Goal: Task Accomplishment & Management: Manage account settings

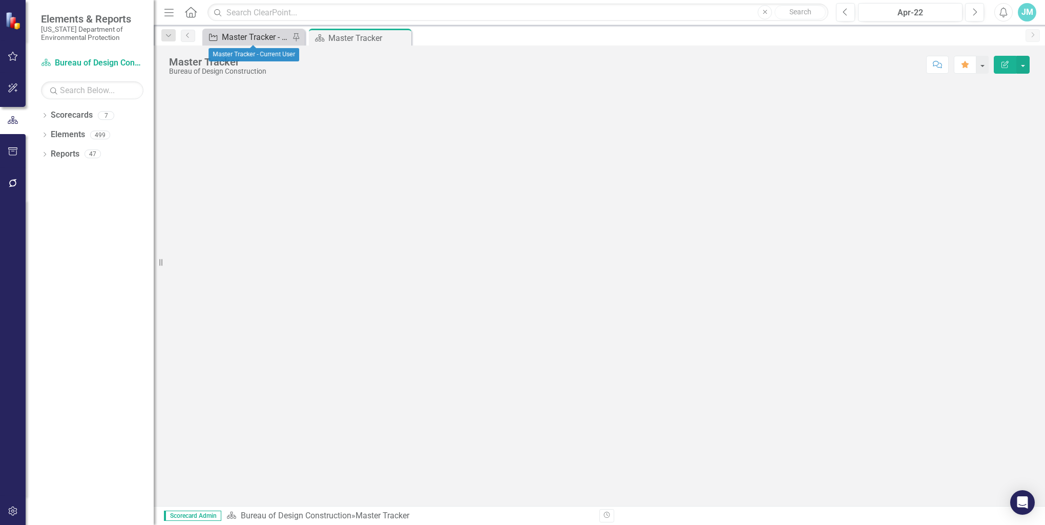
click at [242, 38] on div "Master Tracker - Current User" at bounding box center [256, 37] width 68 height 13
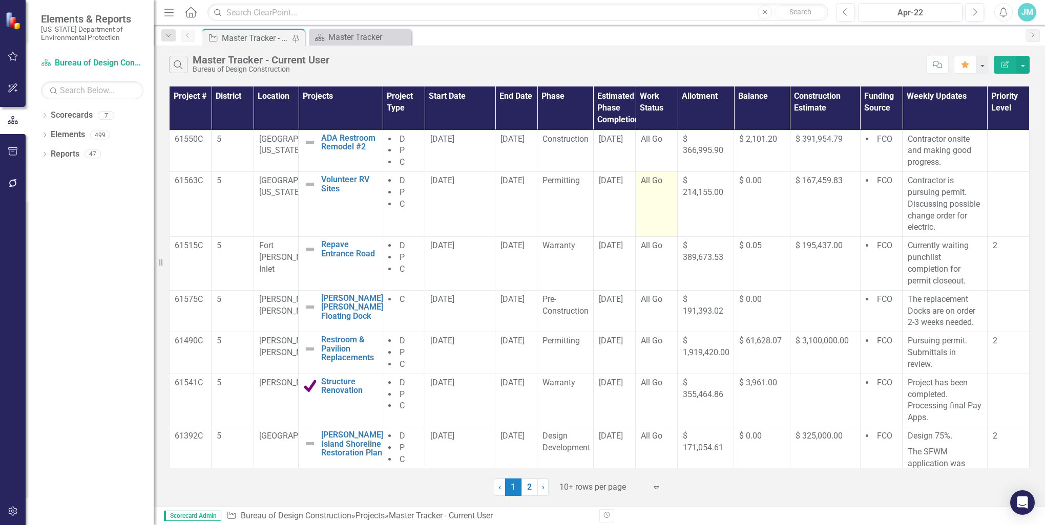
click at [656, 182] on span "All Go" at bounding box center [652, 181] width 22 height 10
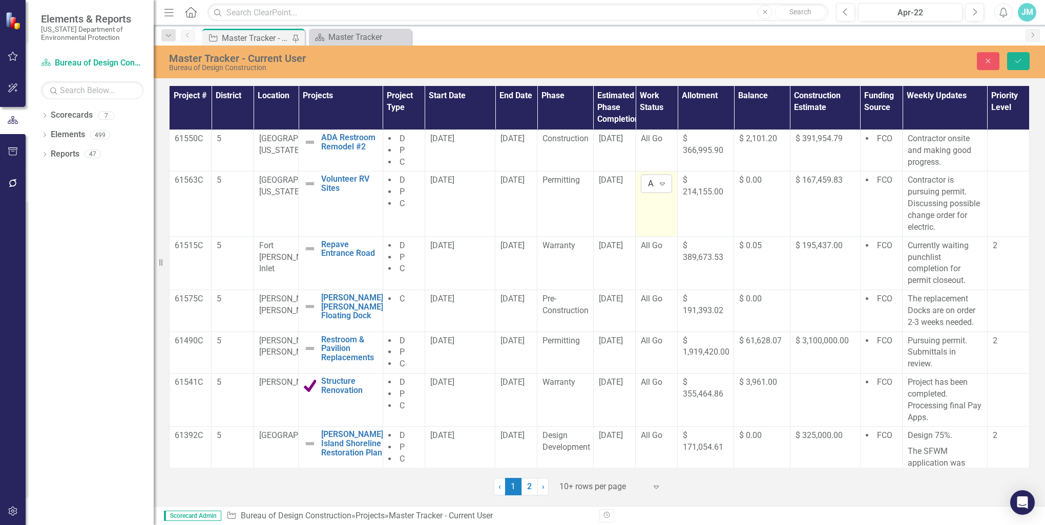
click at [658, 182] on icon "Expand" at bounding box center [662, 184] width 10 height 8
click at [669, 230] on div "Hold" at bounding box center [680, 235] width 66 height 12
click at [658, 244] on span "All Go" at bounding box center [652, 246] width 22 height 10
click at [660, 250] on icon at bounding box center [662, 249] width 5 height 3
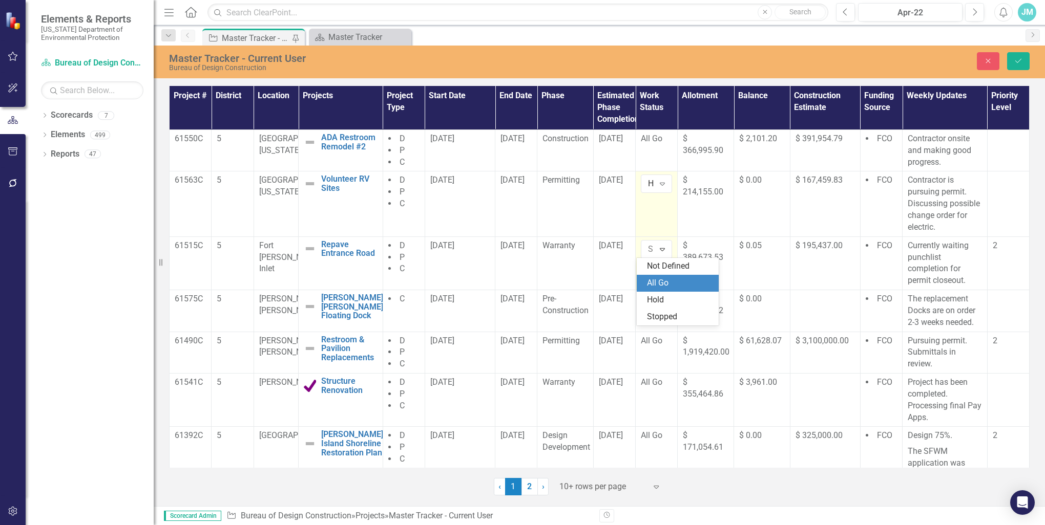
click at [666, 284] on div "All Go" at bounding box center [680, 284] width 66 height 12
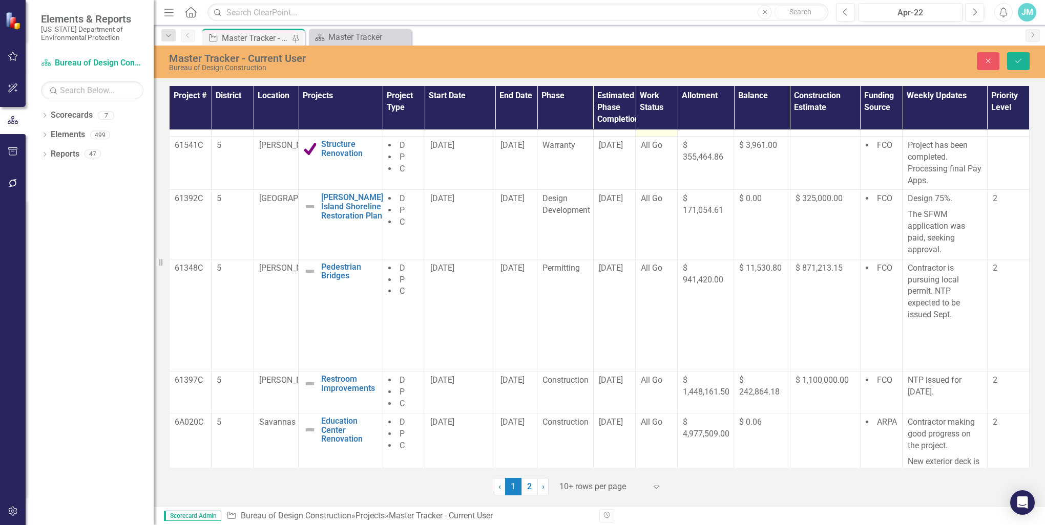
scroll to position [262, 0]
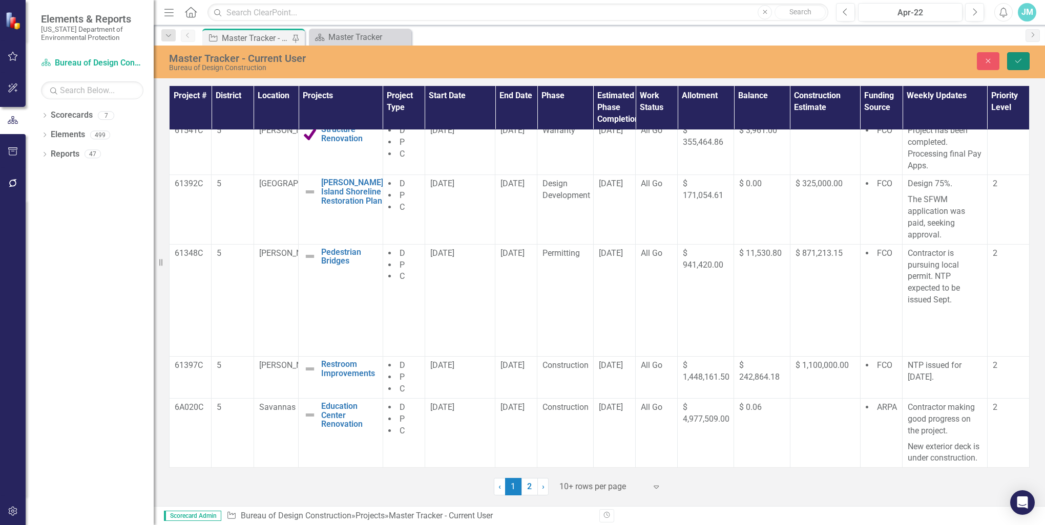
click at [1022, 56] on button "Save" at bounding box center [1018, 61] width 23 height 18
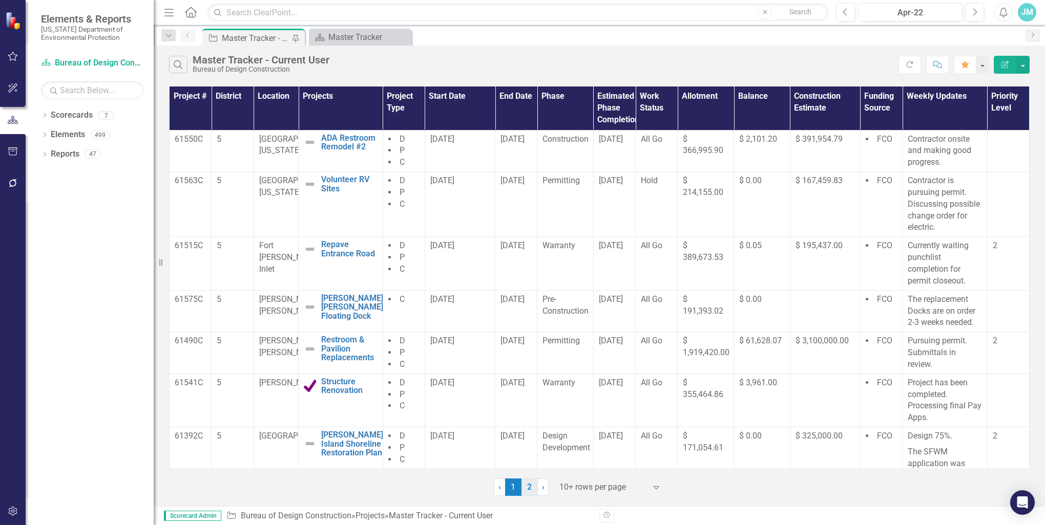
click at [533, 488] on link "2" at bounding box center [529, 487] width 16 height 17
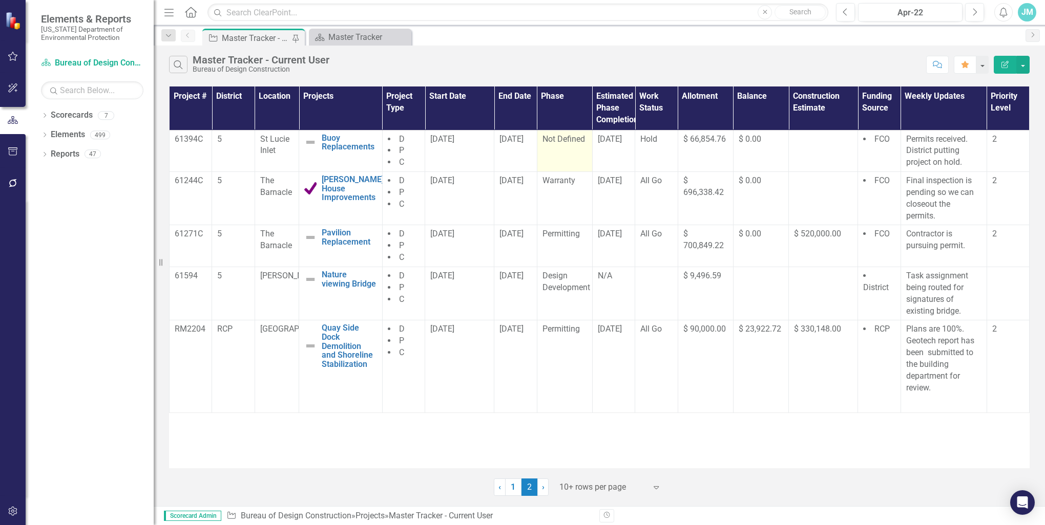
click at [564, 140] on span "Not Defined" at bounding box center [563, 139] width 43 height 10
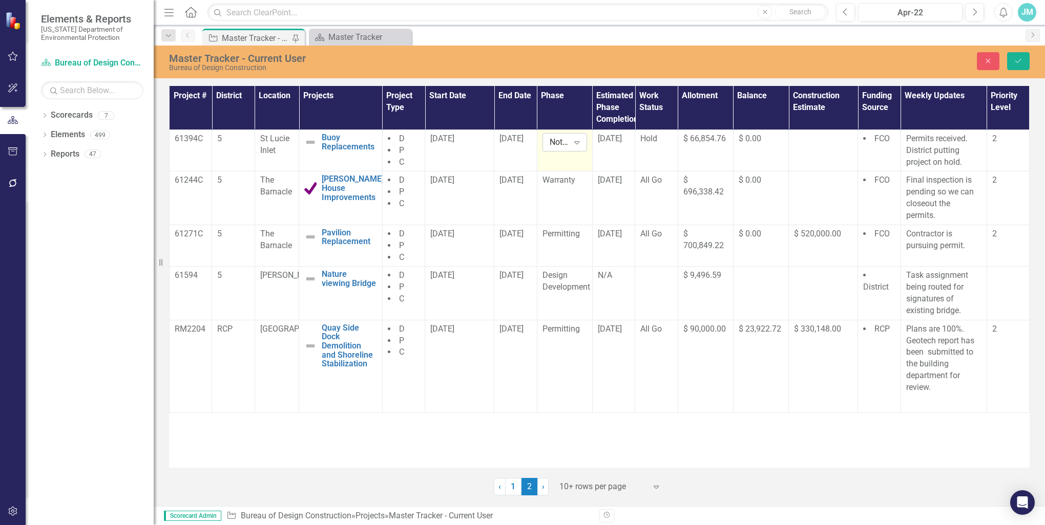
click at [576, 144] on icon "Expand" at bounding box center [577, 142] width 10 height 8
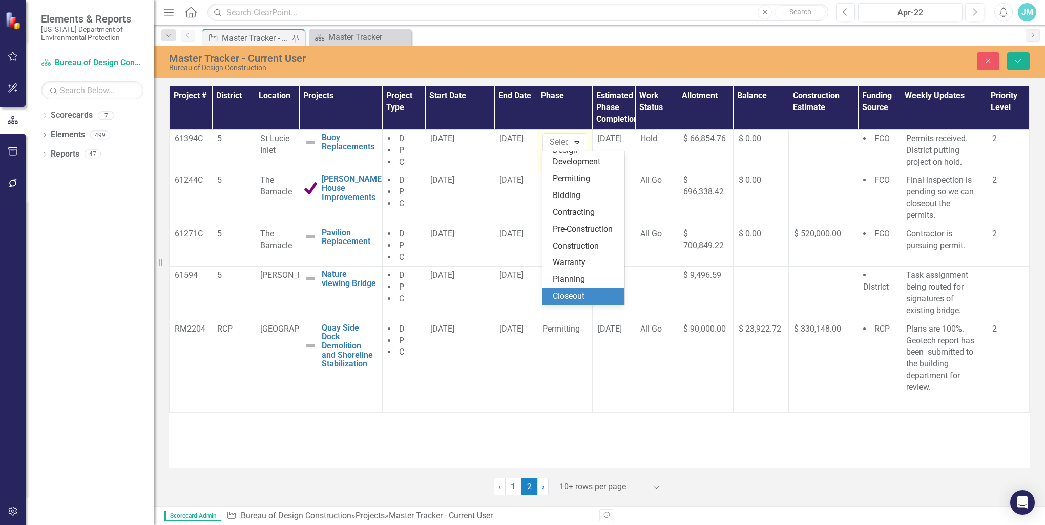
scroll to position [0, 0]
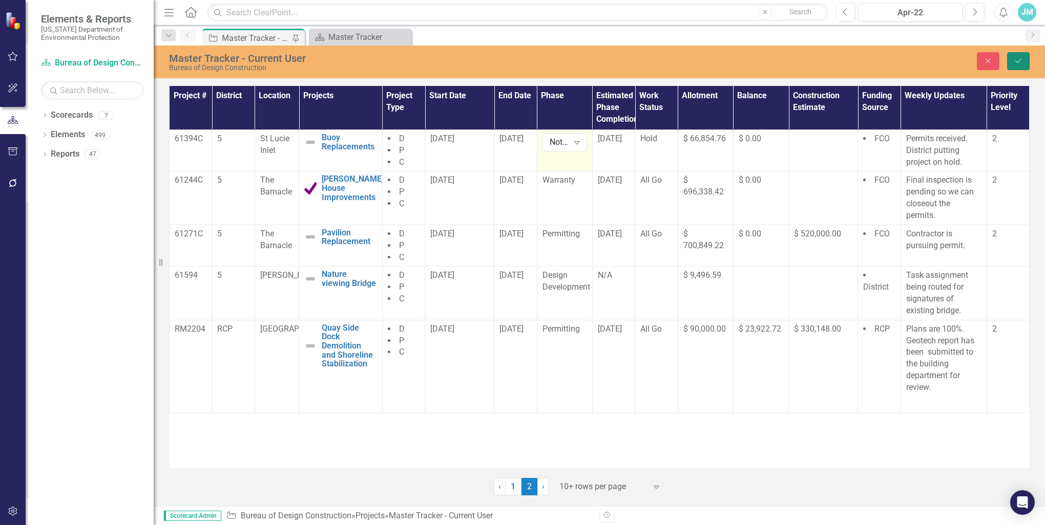
click at [1016, 62] on icon "Save" at bounding box center [1018, 60] width 9 height 7
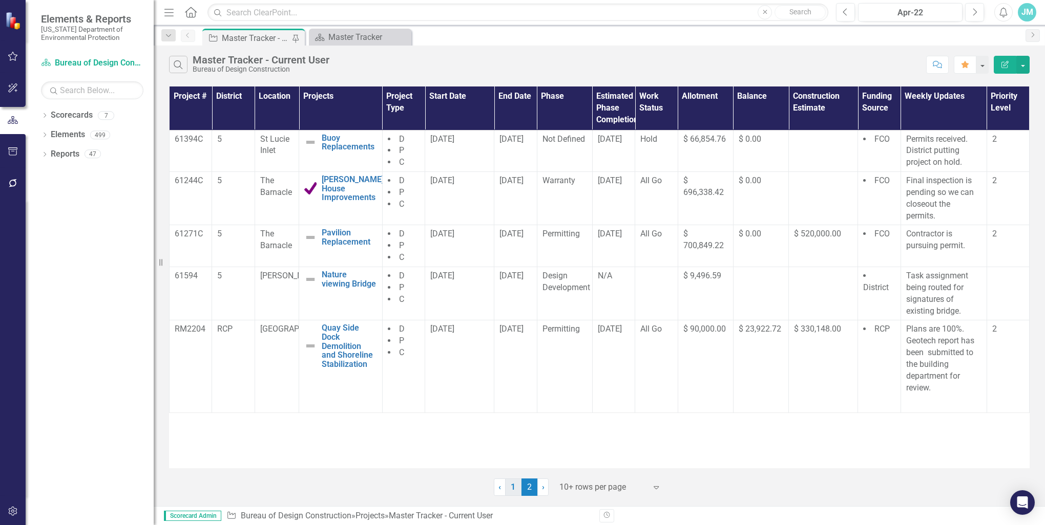
click at [515, 489] on link "1" at bounding box center [513, 487] width 16 height 17
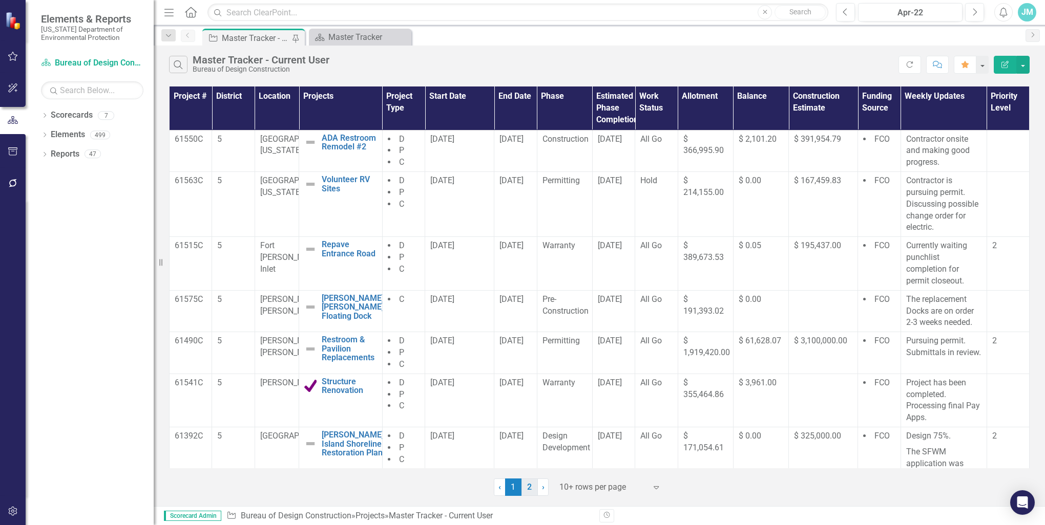
click at [531, 486] on link "2" at bounding box center [529, 487] width 16 height 17
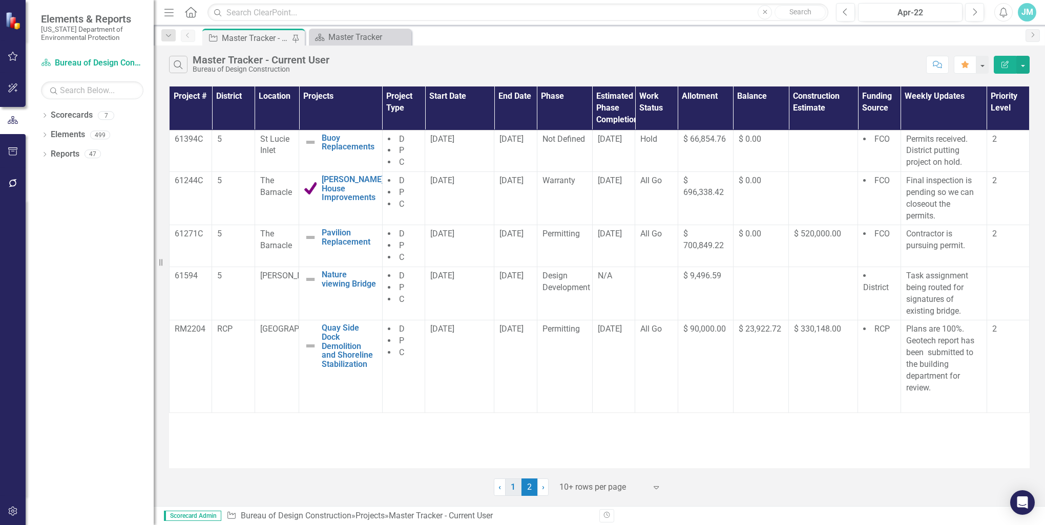
click at [511, 484] on link "1" at bounding box center [513, 487] width 16 height 17
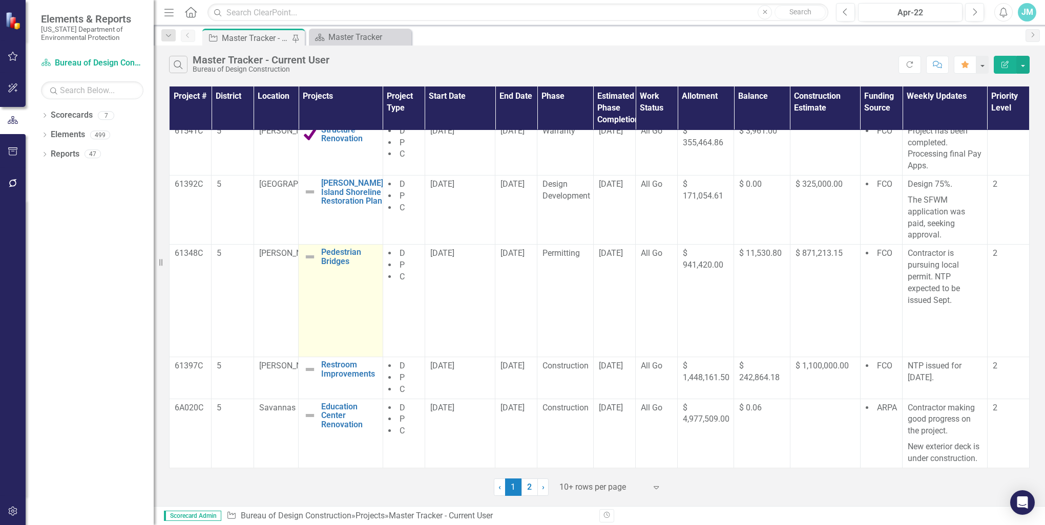
scroll to position [262, 0]
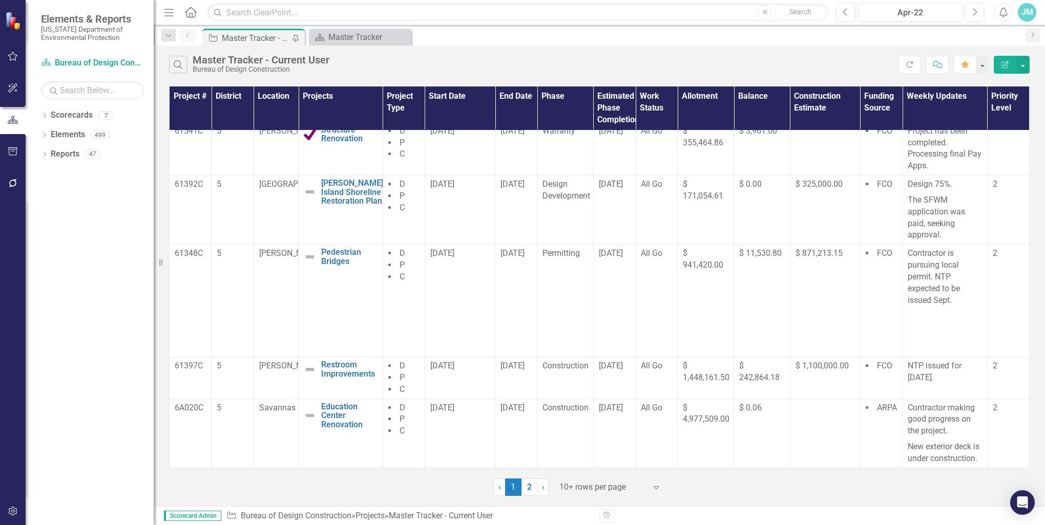
drag, startPoint x: 529, startPoint y: 489, endPoint x: 504, endPoint y: 448, distance: 47.8
click at [529, 489] on link "2" at bounding box center [529, 487] width 16 height 17
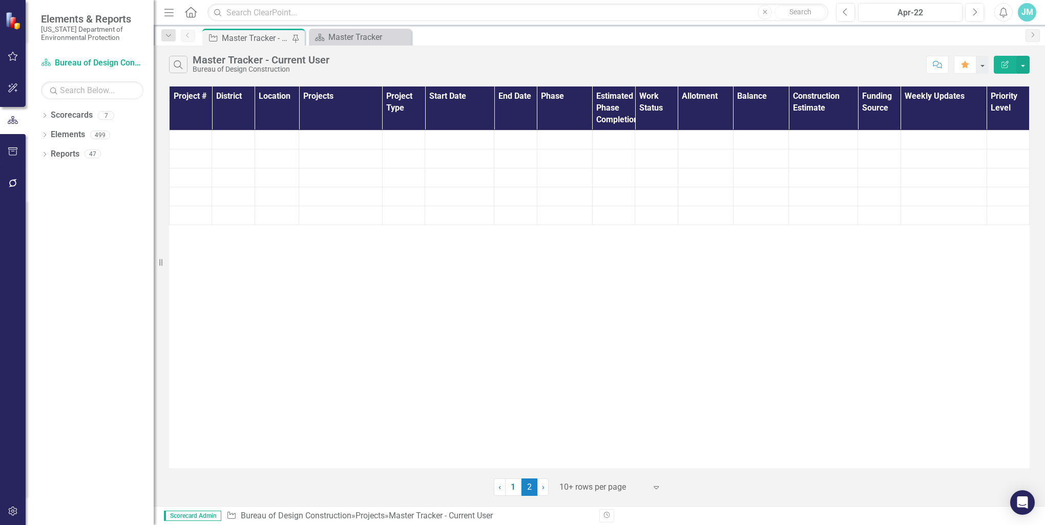
scroll to position [0, 0]
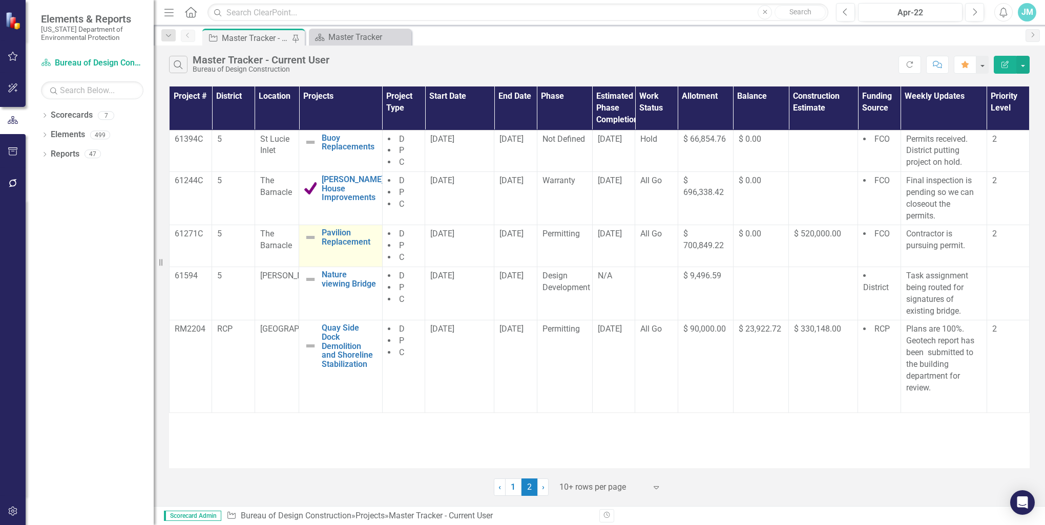
click at [324, 252] on td "Pavilion Replacement Edit Edit Project Link Open Element" at bounding box center [340, 246] width 83 height 42
click at [610, 276] on div "N/A" at bounding box center [614, 276] width 32 height 12
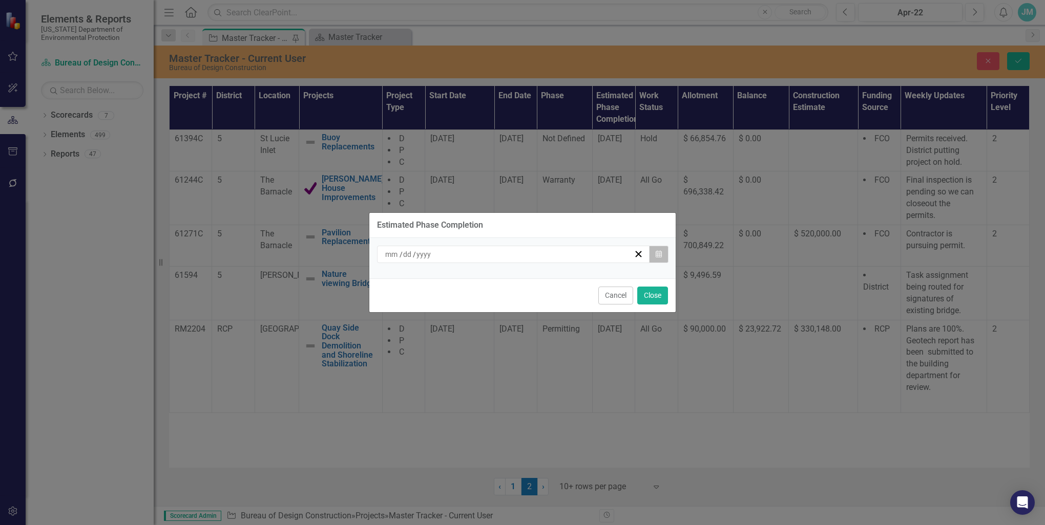
click at [658, 255] on icon "Calendar" at bounding box center [659, 254] width 6 height 7
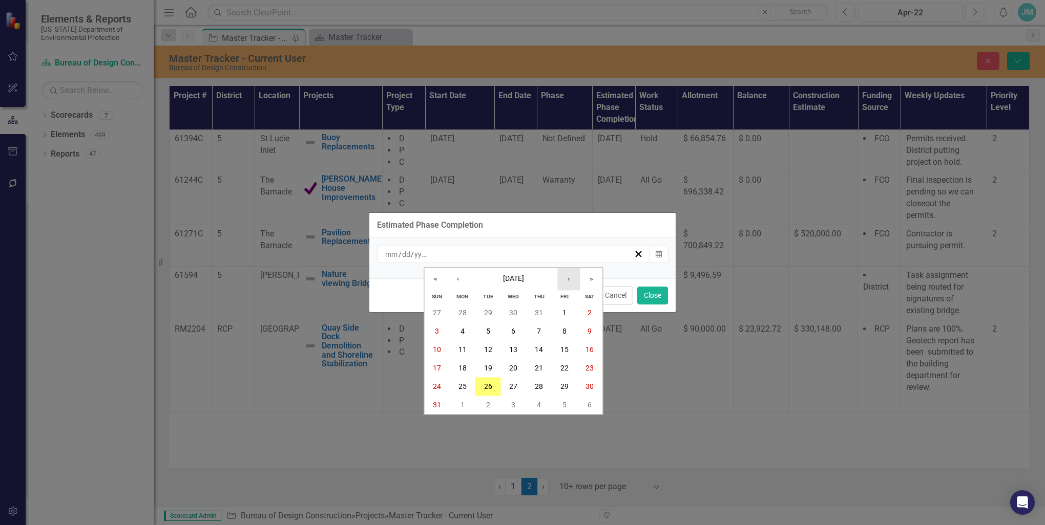
click at [570, 282] on button "›" at bounding box center [568, 279] width 23 height 23
click at [567, 282] on button "›" at bounding box center [568, 279] width 23 height 23
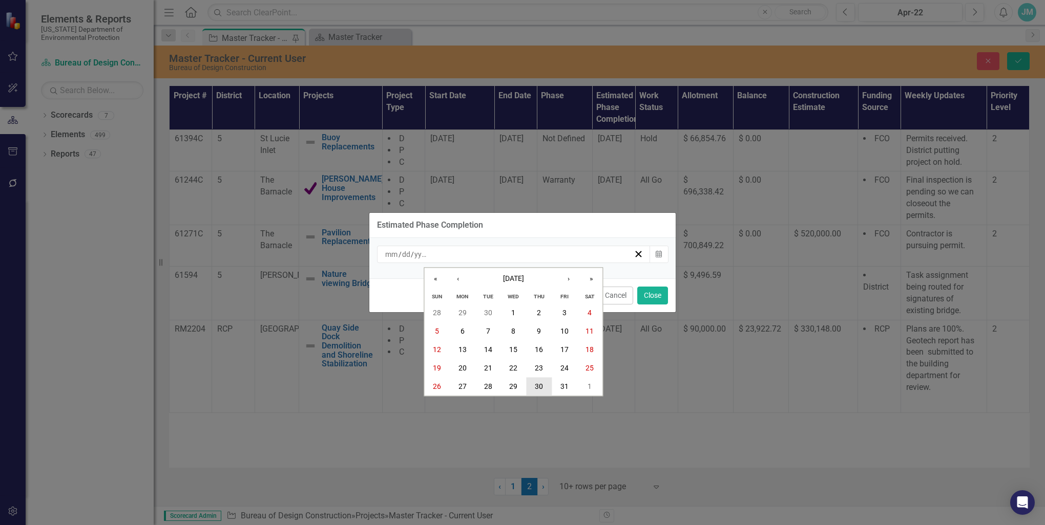
click at [542, 385] on abbr "30" at bounding box center [539, 387] width 8 height 8
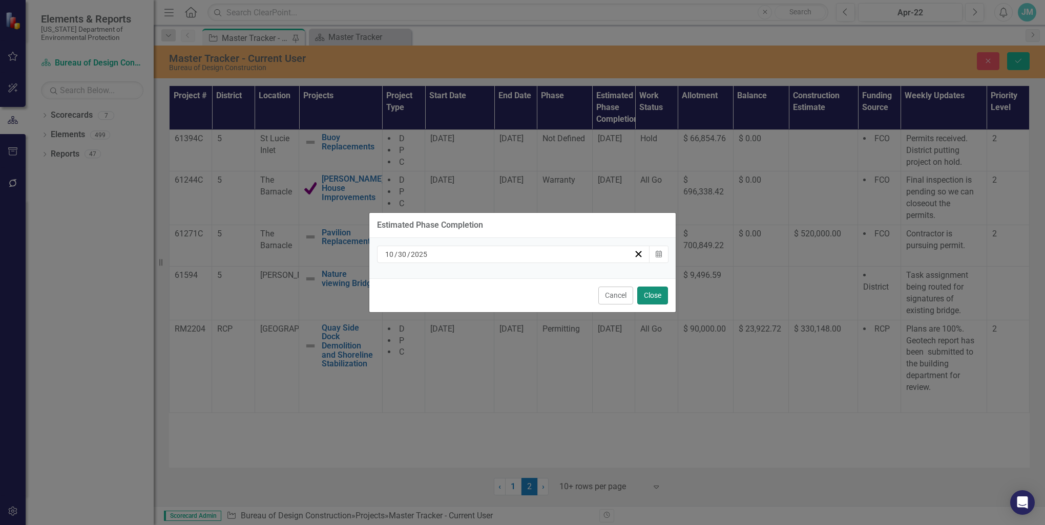
click at [646, 294] on button "Close" at bounding box center [652, 296] width 31 height 18
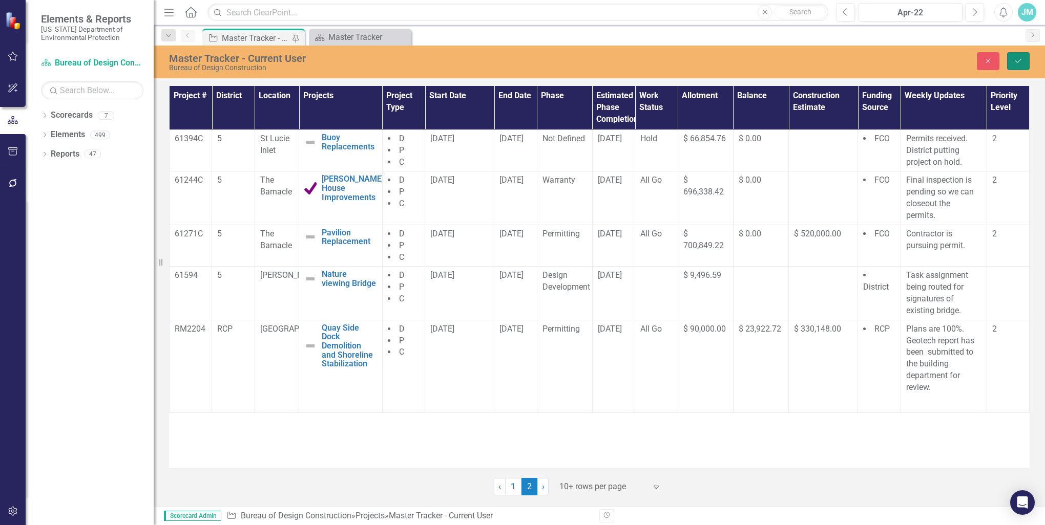
click at [1021, 59] on icon "Save" at bounding box center [1018, 60] width 9 height 7
